Goal: Task Accomplishment & Management: Manage account settings

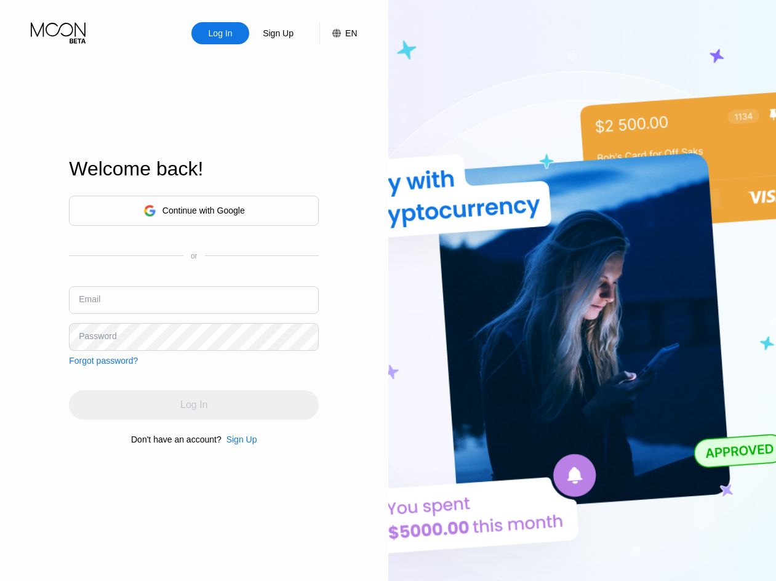
type input "[EMAIL_ADDRESS][DOMAIN_NAME]"
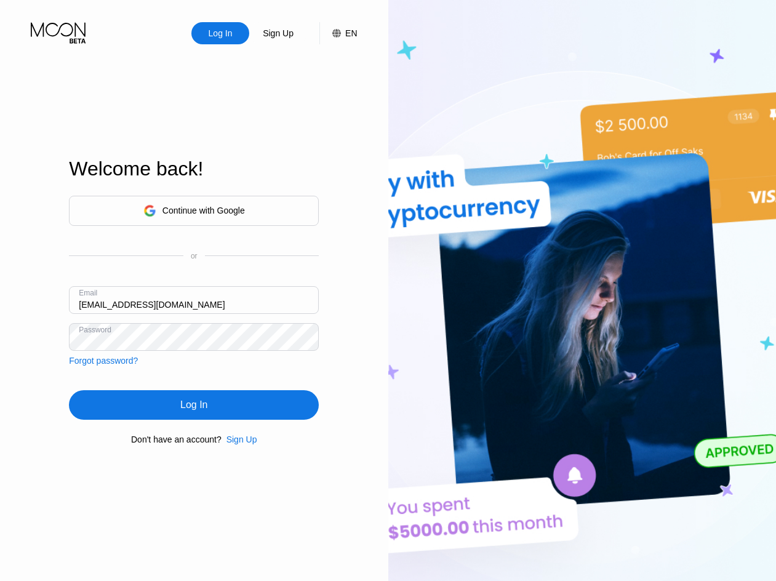
drag, startPoint x: 55, startPoint y: 295, endPoint x: 71, endPoint y: 297, distance: 16.2
click at [64, 296] on div "Log In Sign Up EN Language Select an item Save Welcome back! Continue with Goog…" at bounding box center [194, 319] width 388 height 639
click at [80, 299] on input "[EMAIL_ADDRESS][DOMAIN_NAME]" at bounding box center [194, 300] width 250 height 28
click at [105, 402] on div "Log In" at bounding box center [194, 405] width 250 height 30
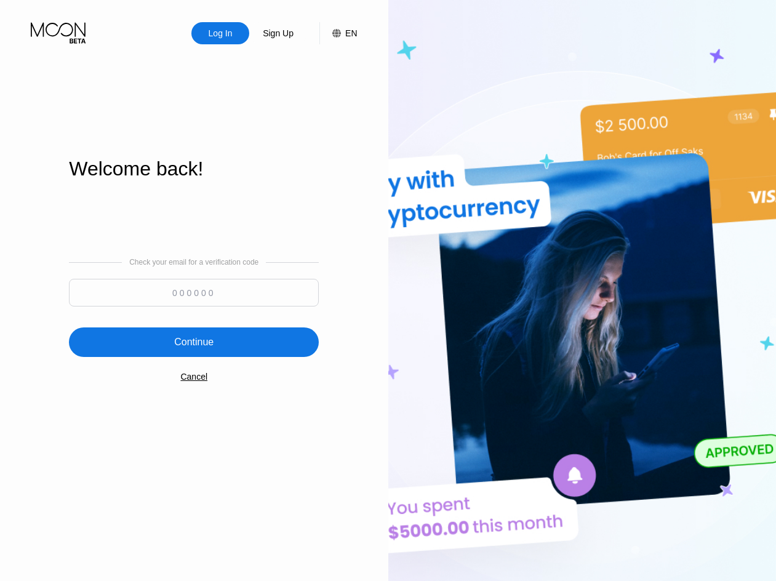
click at [219, 292] on input at bounding box center [194, 293] width 250 height 28
